Goal: Check status: Check status

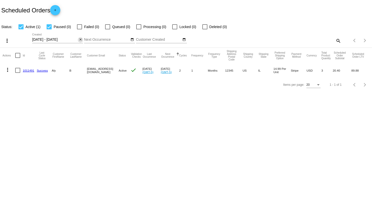
click at [80, 39] on mat-icon "close" at bounding box center [81, 40] width 4 height 4
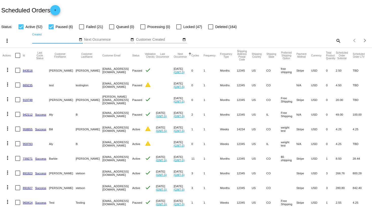
click at [81, 25] on div at bounding box center [81, 26] width 5 height 5
click at [81, 29] on input "Failed (21)" at bounding box center [81, 29] width 0 height 0
checkbox input "true"
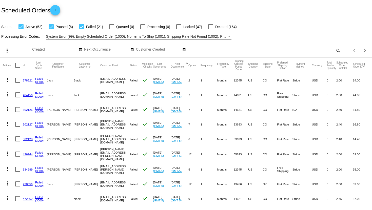
click at [335, 50] on mat-icon "search" at bounding box center [338, 51] width 6 height 8
click at [332, 50] on input "Search" at bounding box center [295, 50] width 93 height 4
type input "aly"
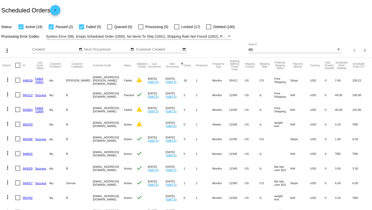
click at [207, 31] on div "Processing Error Codes: System Error (99), Empty Scheduled Order (1000), No Ite…" at bounding box center [186, 35] width 372 height 10
click at [207, 37] on span "System Error (99), Empty Scheduled Order (1000), No Items To Ship (1001), Shipp…" at bounding box center [324, 36] width 557 height 4
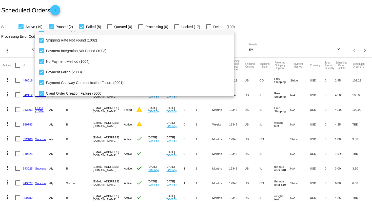
scroll to position [52, 0]
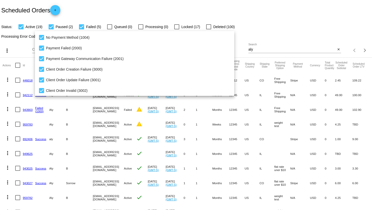
click at [312, 11] on div at bounding box center [186, 105] width 372 height 210
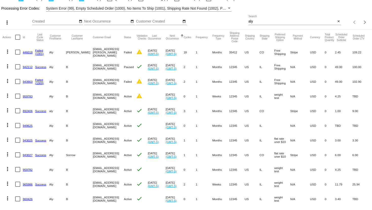
scroll to position [0, 0]
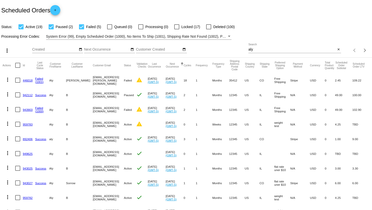
click at [26, 27] on span "Active (19)" at bounding box center [34, 27] width 17 height 6
click at [21, 29] on input "Active (19)" at bounding box center [21, 29] width 0 height 0
checkbox input "false"
click at [57, 27] on span "Paused (2)" at bounding box center [64, 27] width 17 height 6
click at [51, 29] on input "Paused (2)" at bounding box center [51, 29] width 0 height 0
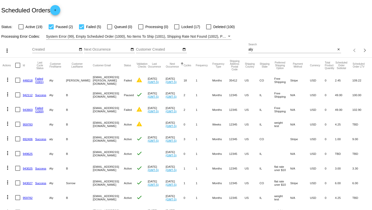
checkbox input "false"
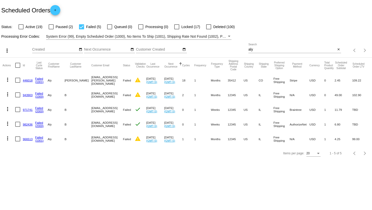
click at [26, 110] on link "971741" at bounding box center [28, 109] width 10 height 3
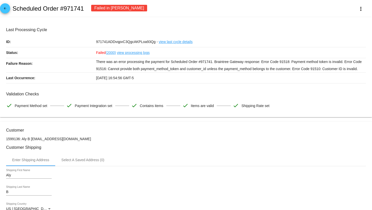
drag, startPoint x: 64, startPoint y: 8, endPoint x: 82, endPoint y: 6, distance: 18.5
click at [82, 6] on h2 "Scheduled Order #971741" at bounding box center [47, 8] width 71 height 7
copy h2 "971741"
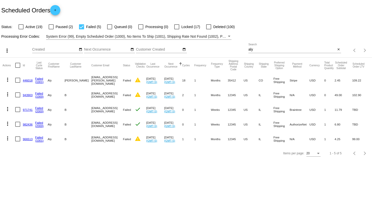
click at [27, 107] on mat-cell "971741" at bounding box center [29, 109] width 12 height 15
click at [28, 107] on mat-cell "971741" at bounding box center [29, 109] width 12 height 15
click at [28, 110] on link "971741" at bounding box center [28, 109] width 10 height 3
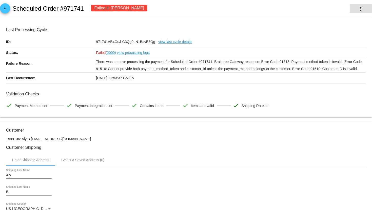
click at [360, 9] on mat-icon "more_vert" at bounding box center [361, 9] width 6 height 6
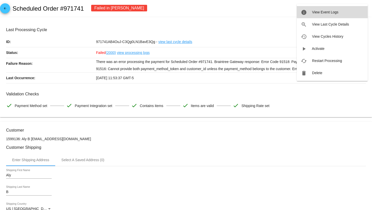
click at [334, 11] on span "View Event Logs" at bounding box center [325, 12] width 26 height 4
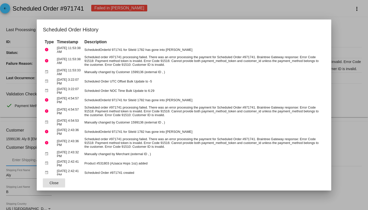
click at [215, 50] on td "ScheduledOrderId 971741 for SiteId 1782 has gone into Dunning" at bounding box center [204, 49] width 242 height 9
click at [322, 12] on div at bounding box center [184, 105] width 368 height 210
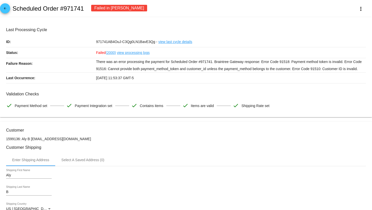
click at [351, 10] on button "more_vert" at bounding box center [361, 8] width 22 height 9
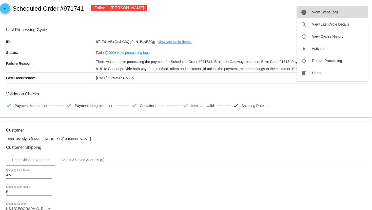
click at [326, 16] on button "info View Event Logs" at bounding box center [332, 12] width 71 height 12
